Goal: Check status: Check status

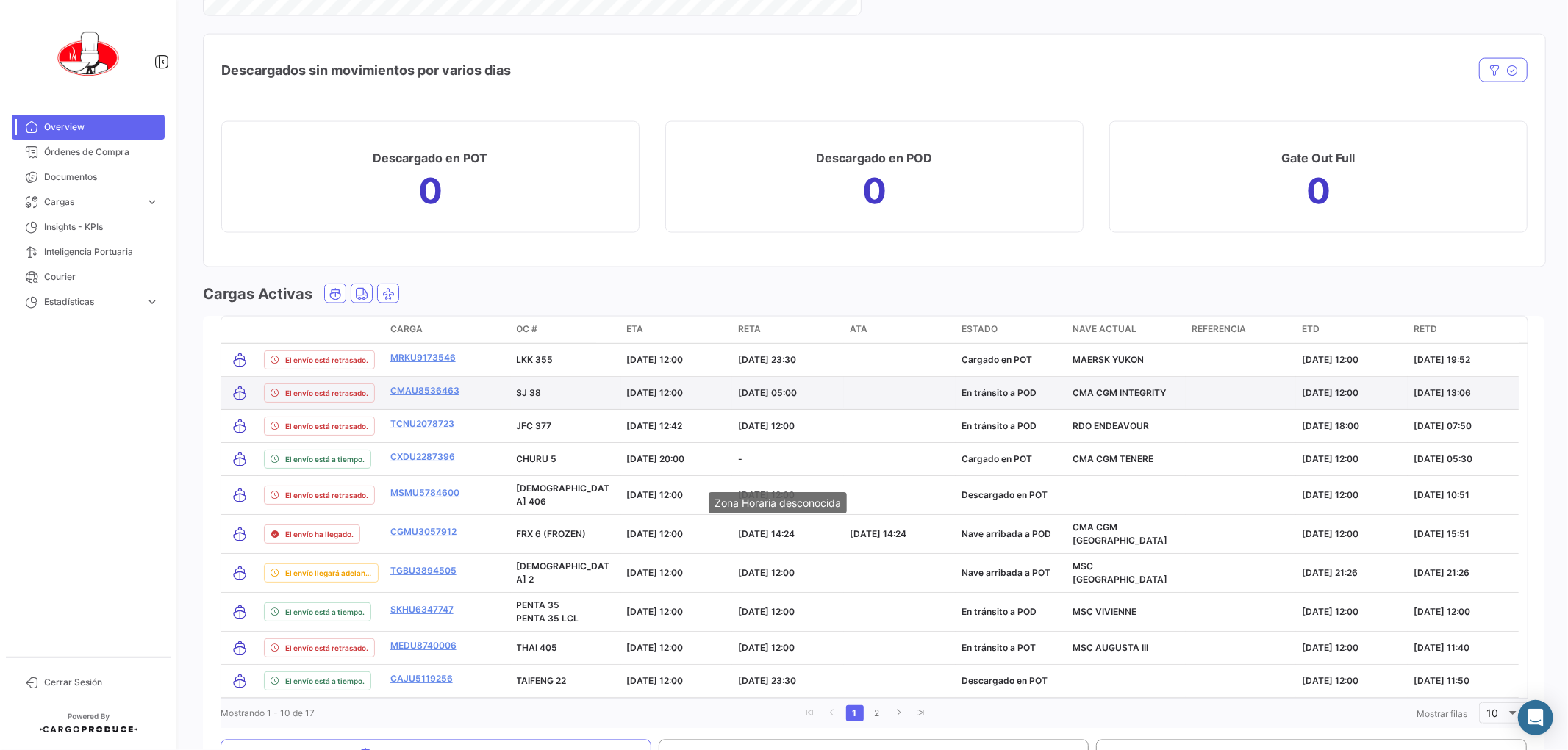
scroll to position [1877, 0]
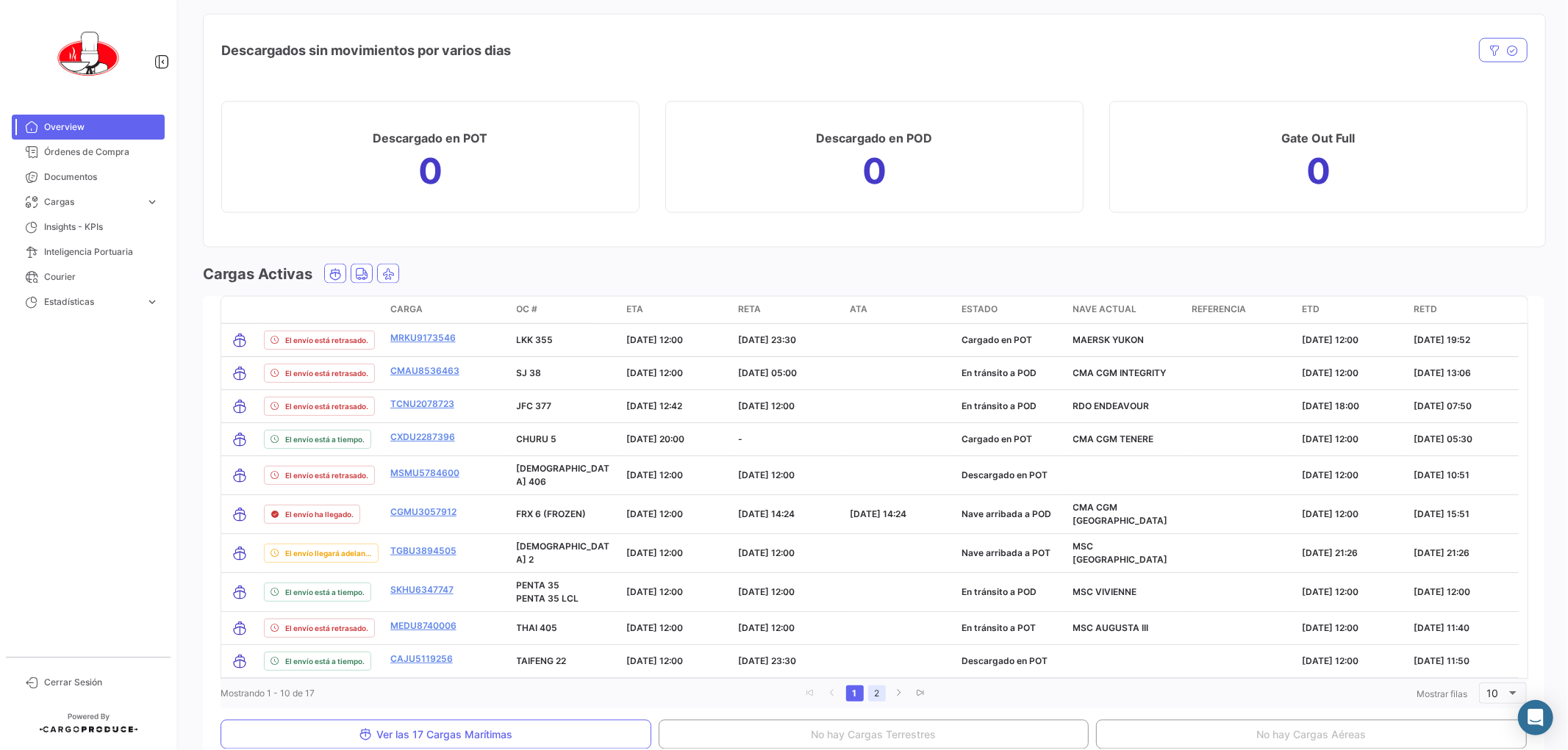
click at [875, 685] on link "2" at bounding box center [877, 693] width 17 height 16
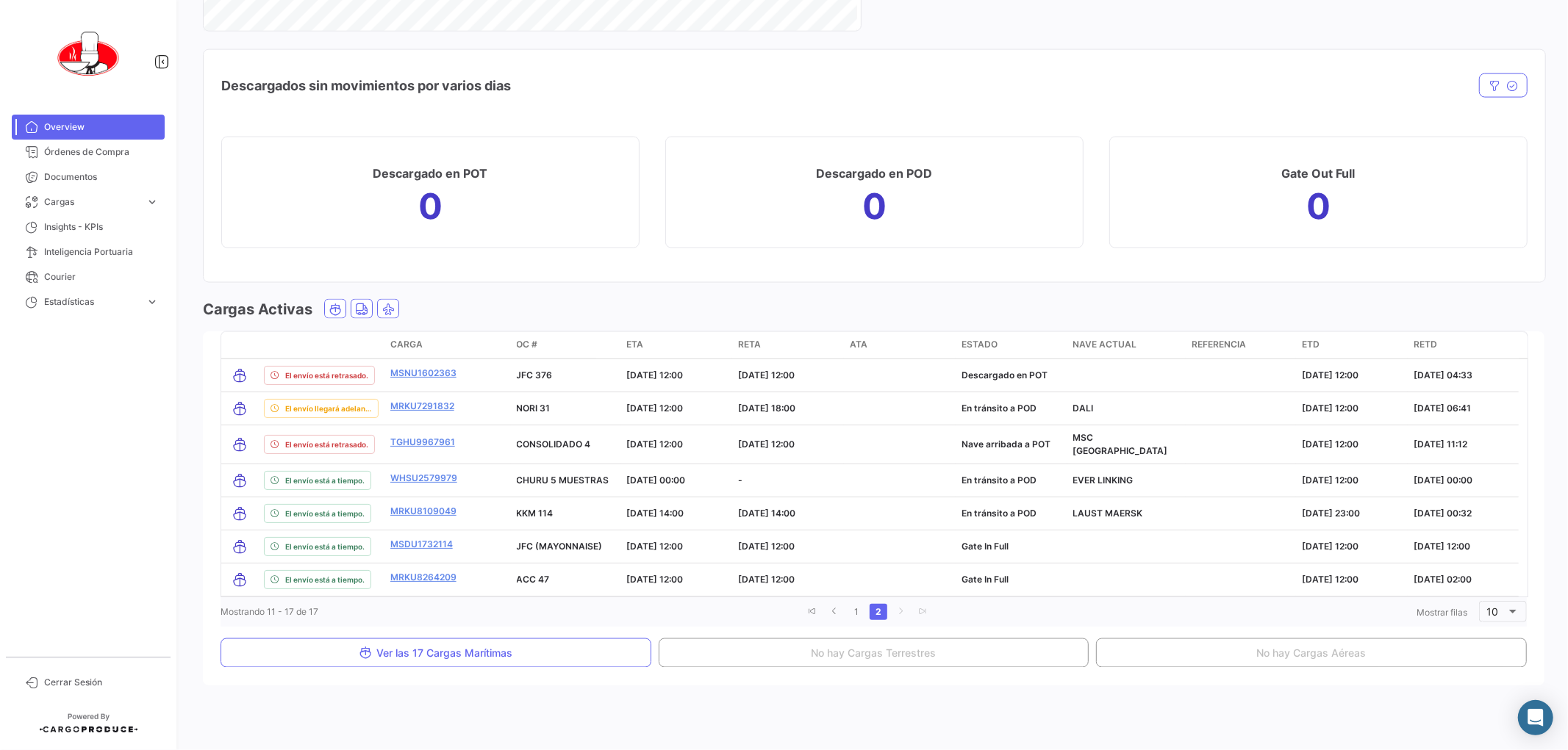
scroll to position [1837, 0]
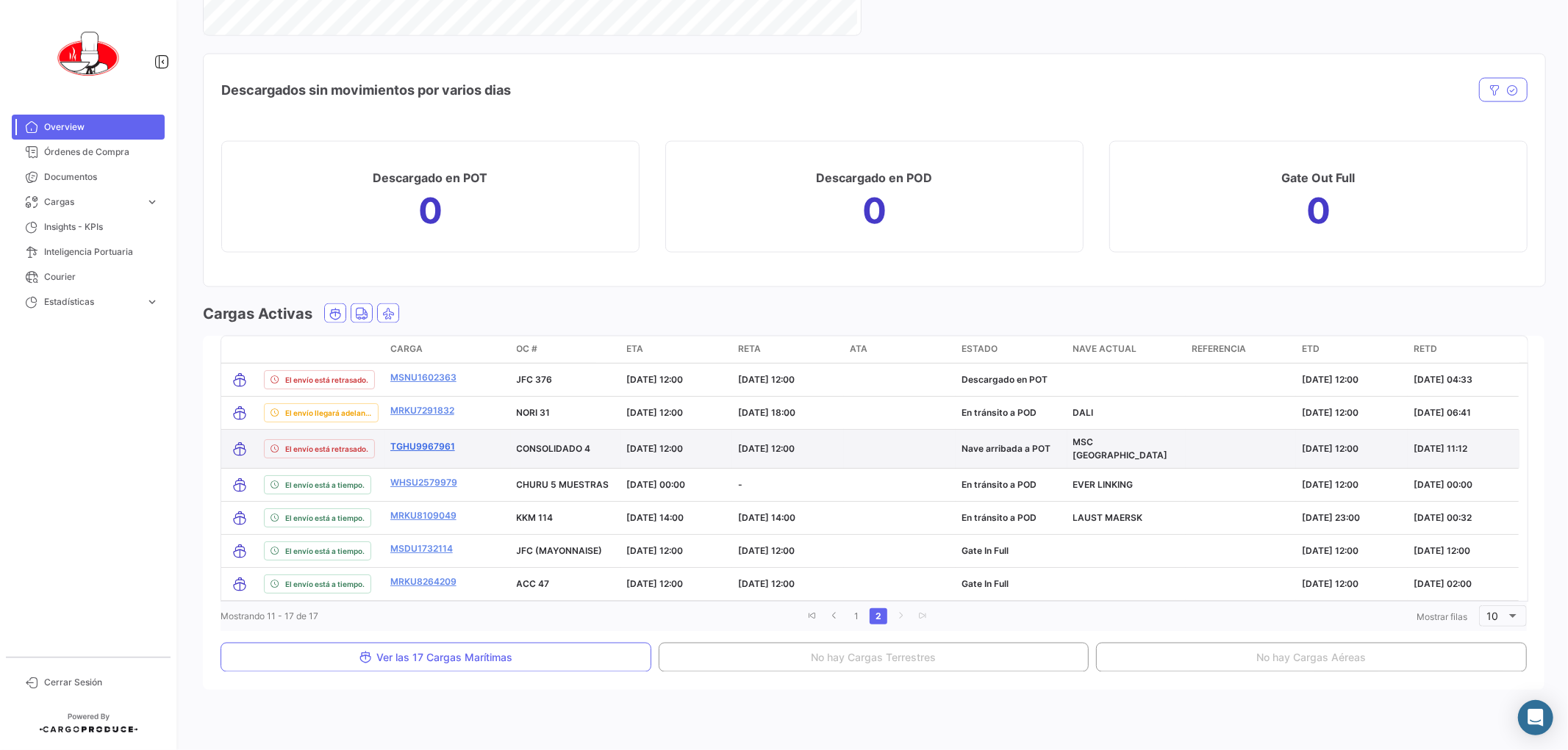
click at [413, 440] on link "TGHU9967961" at bounding box center [423, 446] width 65 height 13
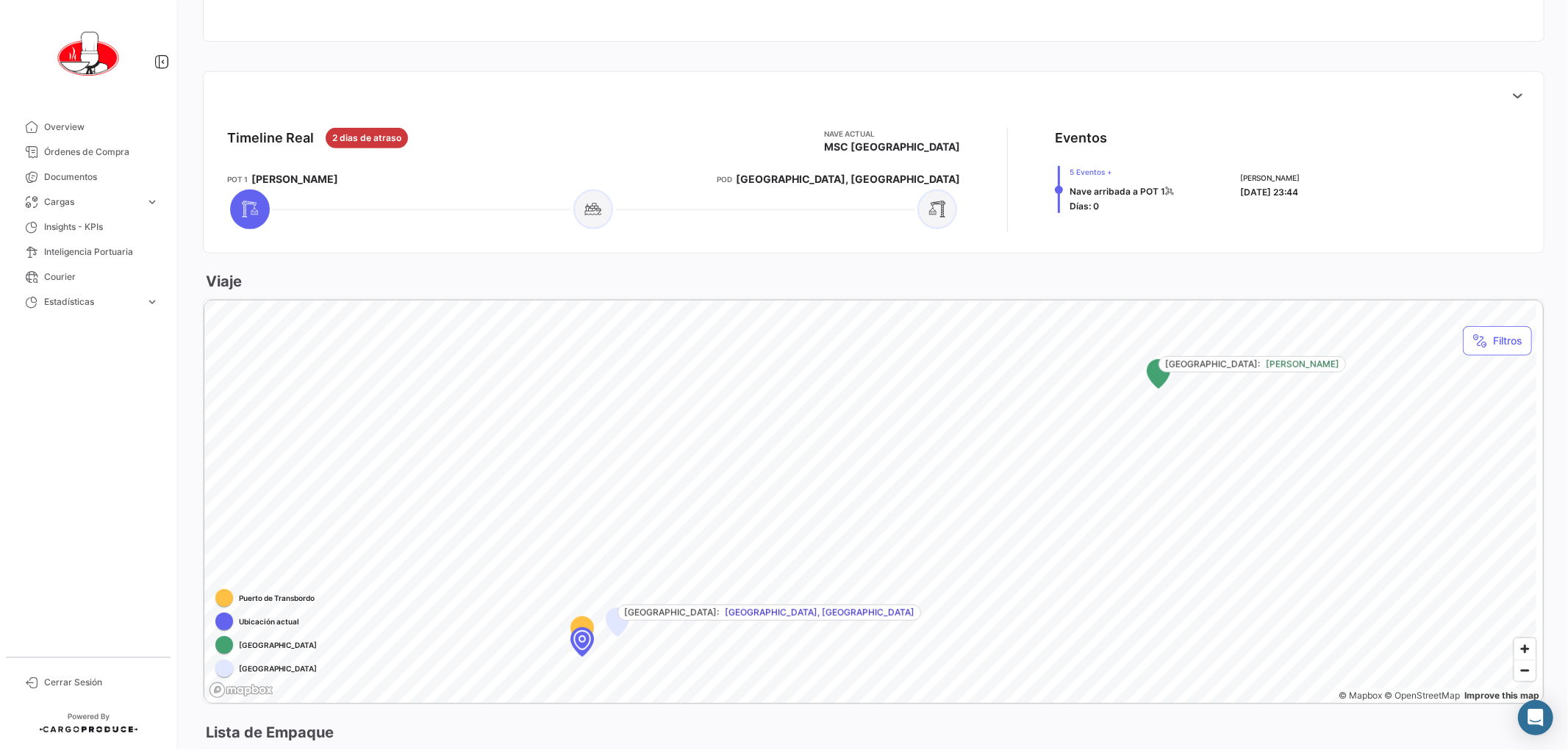
scroll to position [571, 0]
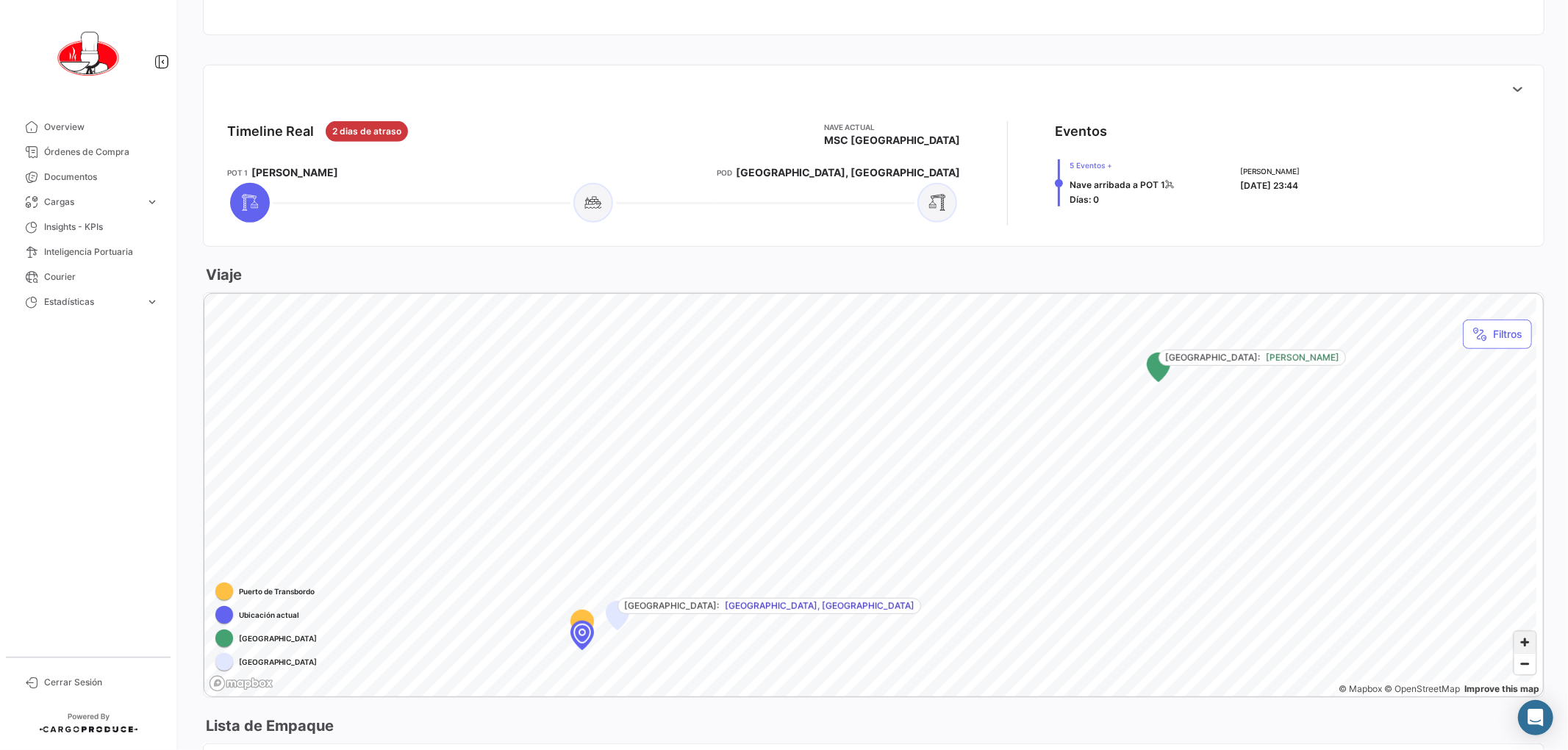
click at [1514, 642] on span "Zoom in" at bounding box center [1524, 642] width 21 height 21
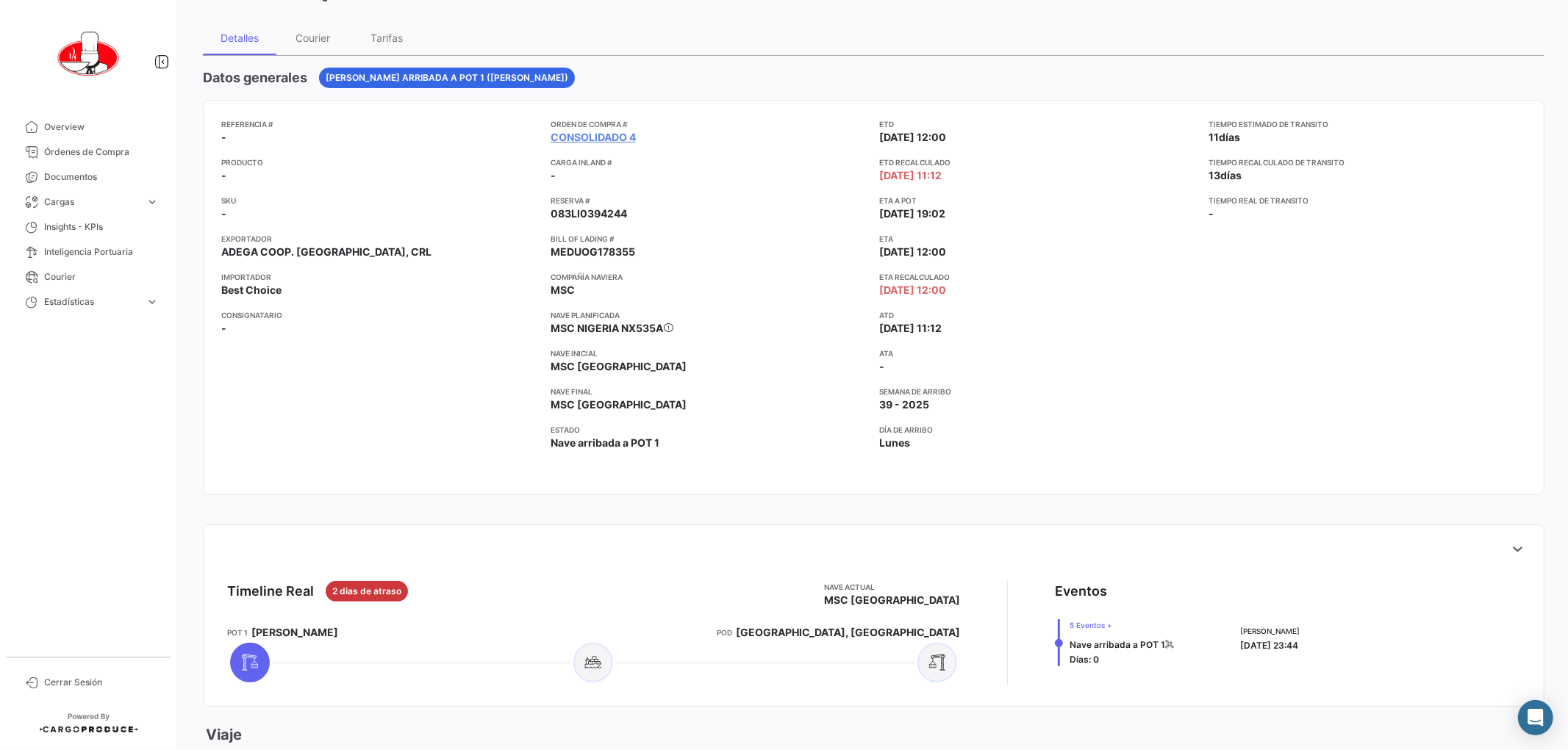
scroll to position [100, 0]
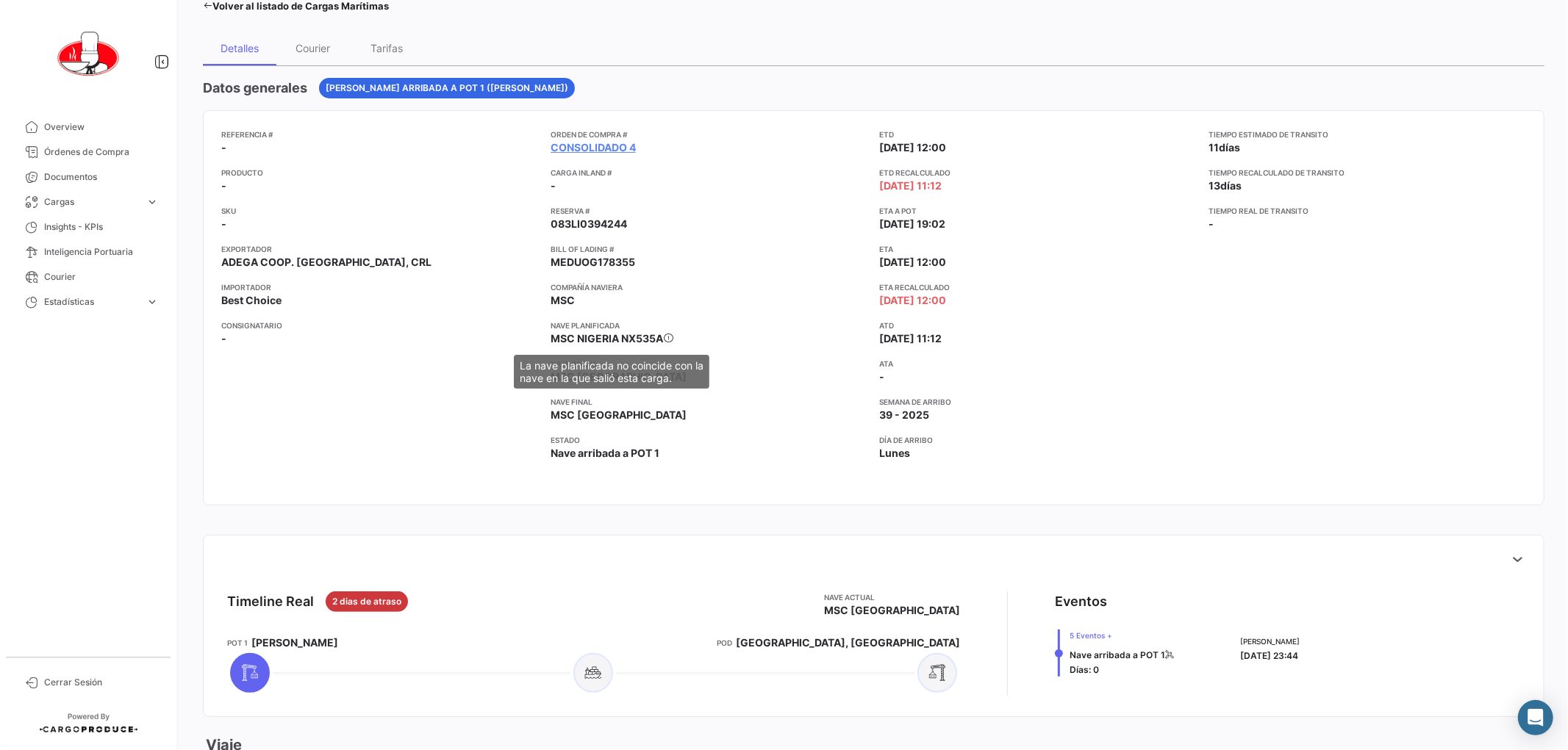
drag, startPoint x: 546, startPoint y: 339, endPoint x: 666, endPoint y: 335, distance: 120.1
click at [666, 335] on div "Referencia # - Producto - SKU - Exportador ADEGA COOP. [PERSON_NAME], CRL Impor…" at bounding box center [874, 308] width 1304 height 358
copy span "MSC NIGERIA NX535A"
